Goal: Task Accomplishment & Management: Use online tool/utility

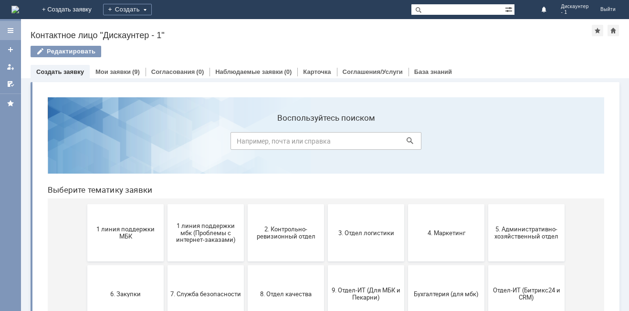
click at [7, 35] on div at bounding box center [10, 30] width 21 height 19
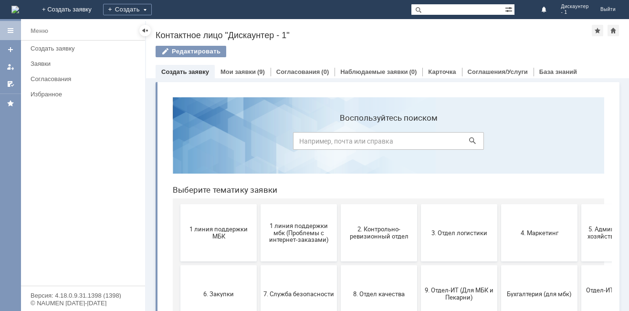
click at [7, 35] on div at bounding box center [10, 30] width 21 height 19
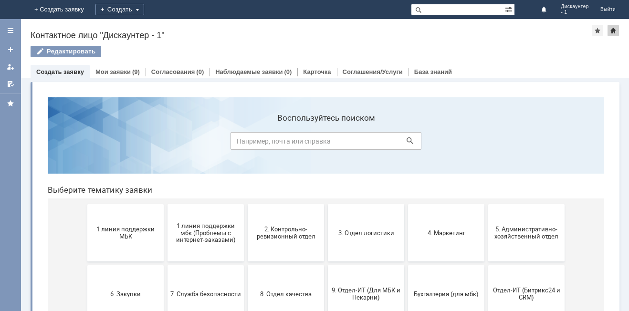
click at [616, 33] on div at bounding box center [612, 30] width 11 height 11
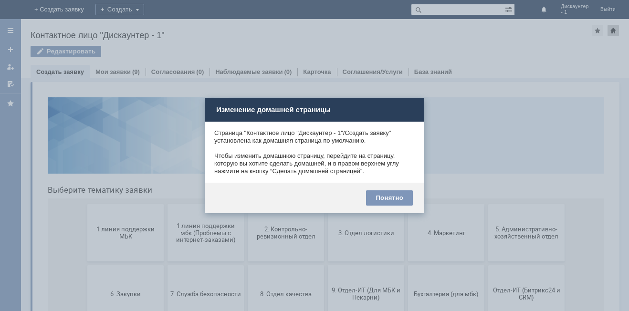
click at [616, 33] on div at bounding box center [314, 155] width 629 height 311
click at [405, 193] on div "Понятно" at bounding box center [389, 197] width 47 height 15
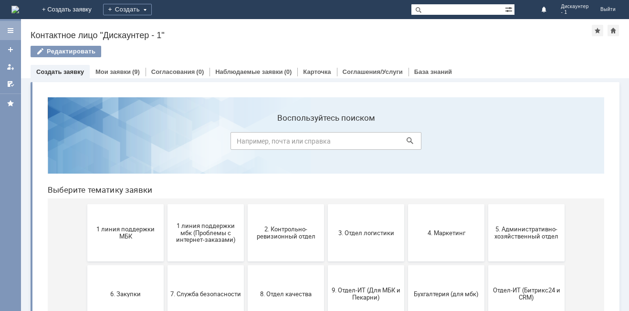
click at [8, 36] on div at bounding box center [10, 30] width 21 height 19
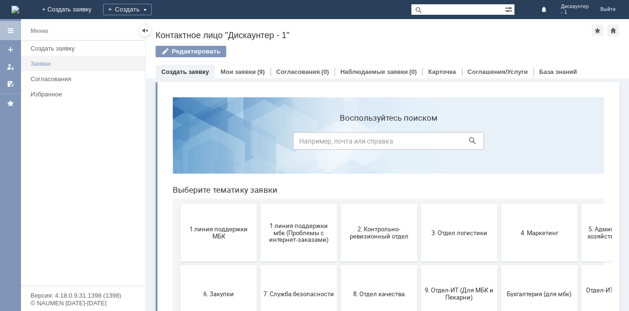
click at [37, 66] on div "Заявки" at bounding box center [85, 63] width 109 height 7
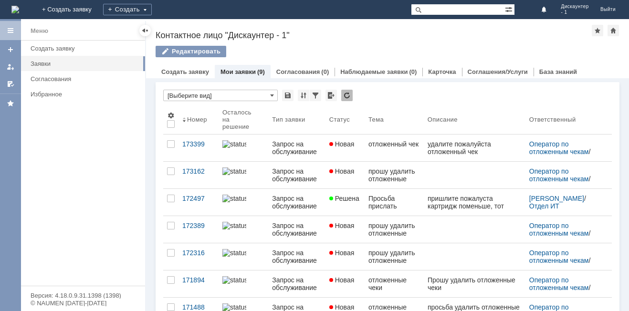
click at [10, 34] on div at bounding box center [10, 30] width 21 height 19
